Goal: Task Accomplishment & Management: Manage account settings

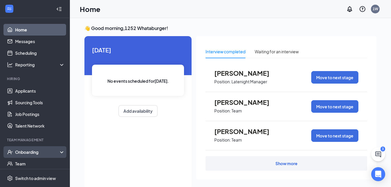
click at [49, 153] on div "Onboarding" at bounding box center [37, 152] width 45 height 6
drag, startPoint x: 49, startPoint y: 153, endPoint x: 25, endPoint y: 163, distance: 26.3
click at [25, 163] on li "Onboarding Overview E-Verify Onboarding Documents Activity log" at bounding box center [35, 175] width 70 height 58
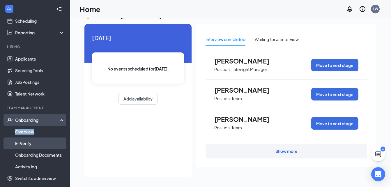
scroll to position [34, 0]
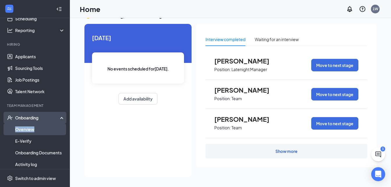
click at [34, 124] on link "Overview" at bounding box center [40, 129] width 50 height 12
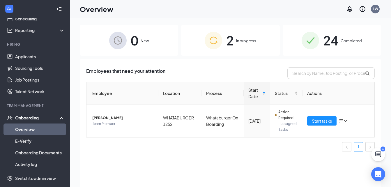
click at [240, 40] on span "In progress" at bounding box center [246, 41] width 20 height 6
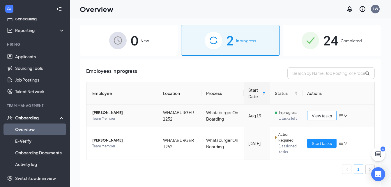
click at [324, 114] on span "View tasks" at bounding box center [322, 115] width 20 height 6
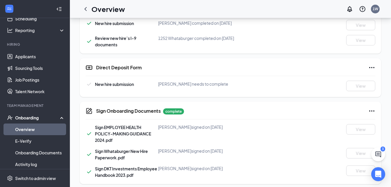
scroll to position [202, 0]
